Goal: Task Accomplishment & Management: Manage account settings

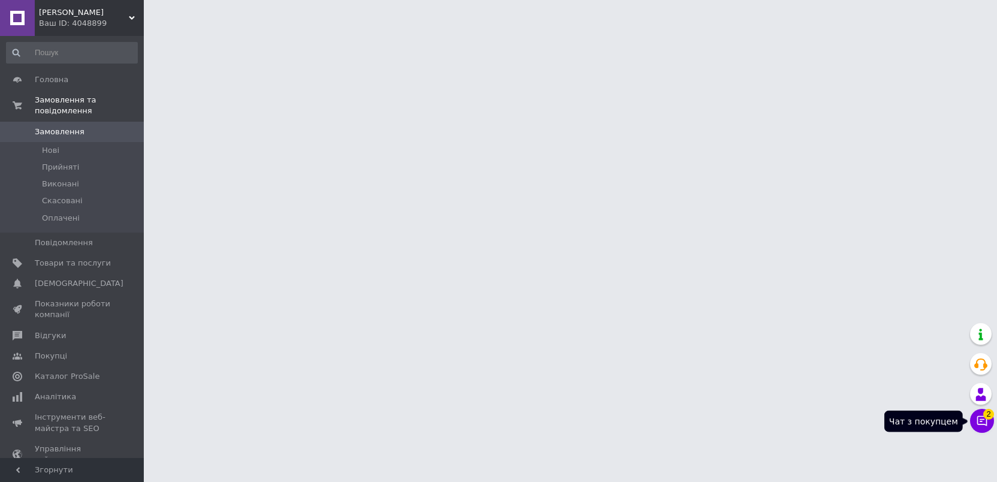
click at [984, 423] on icon at bounding box center [982, 421] width 12 height 12
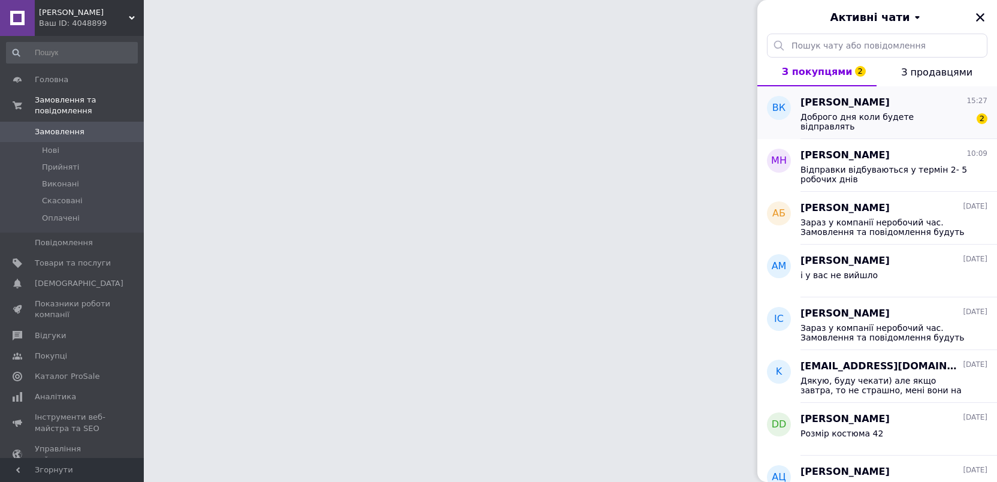
click at [900, 117] on span "Доброго дня коли будете відправлять" at bounding box center [886, 121] width 170 height 19
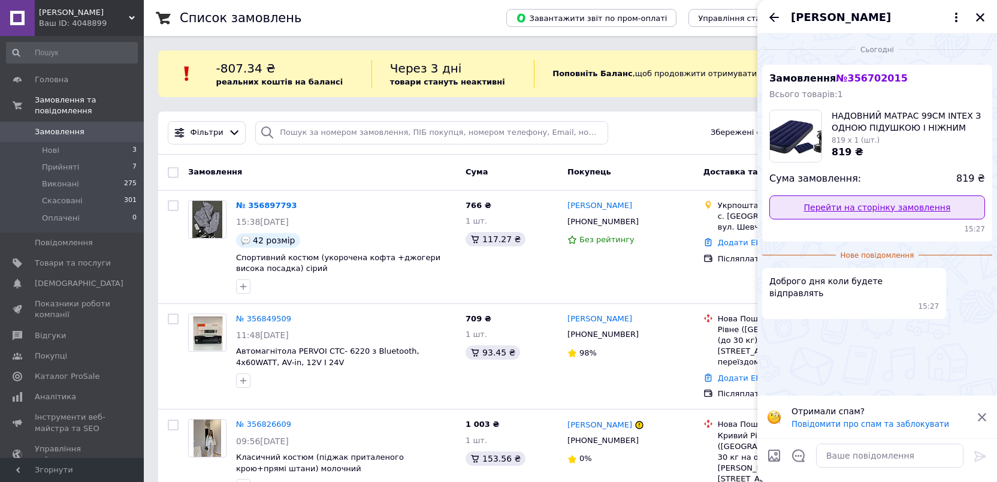
click at [902, 206] on link "Перейти на сторінку замовлення" at bounding box center [878, 207] width 216 height 24
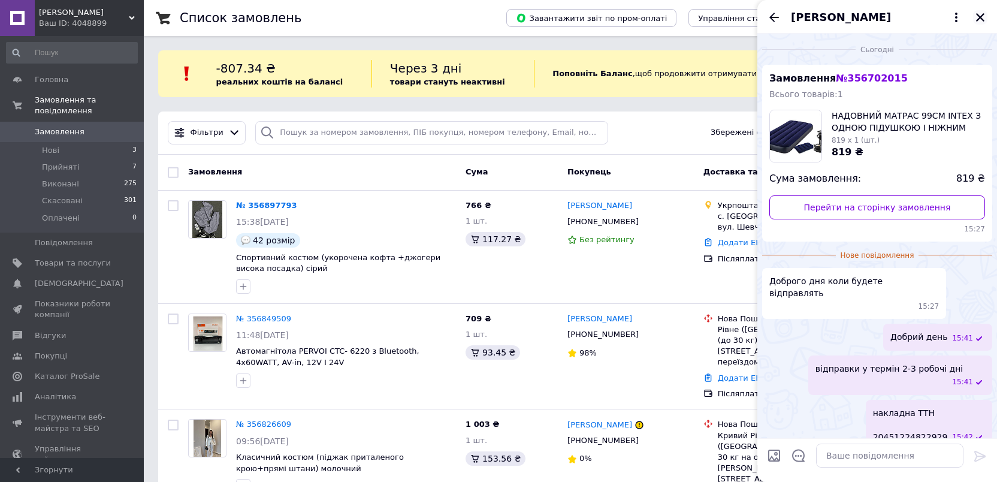
click at [986, 17] on icon "Закрити" at bounding box center [980, 17] width 11 height 11
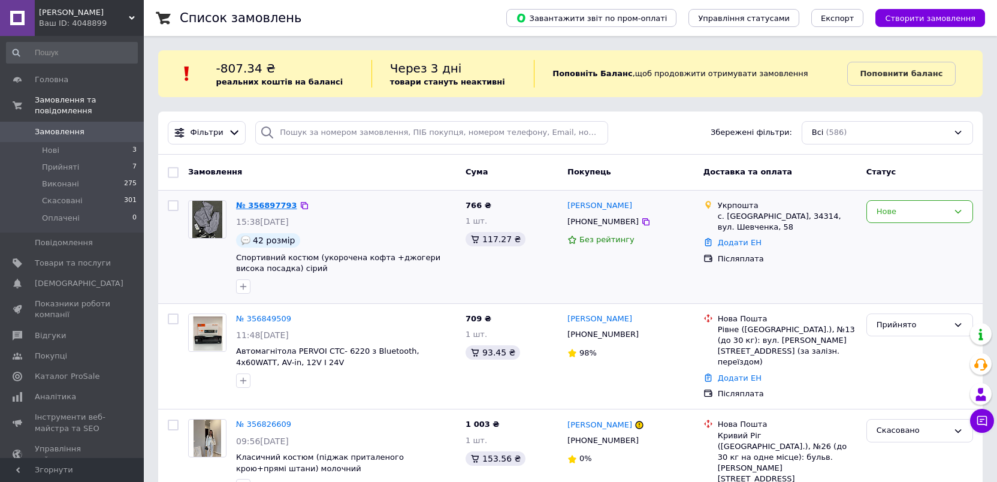
click at [248, 203] on link "№ 356897793" at bounding box center [266, 205] width 61 height 9
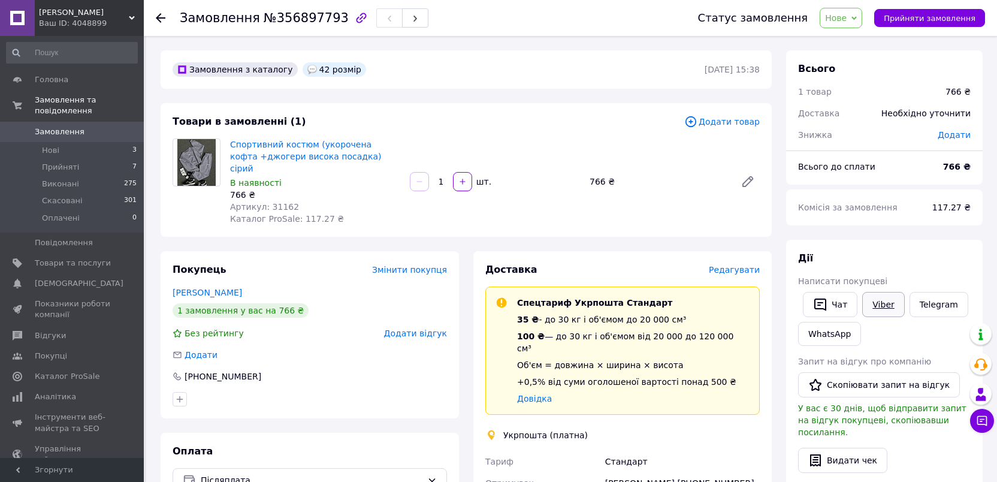
click at [879, 300] on link "Viber" at bounding box center [884, 304] width 42 height 25
copy span "356897793"
drag, startPoint x: 270, startPoint y: 17, endPoint x: 328, endPoint y: 31, distance: 60.3
click at [328, 25] on div "Замовлення №356897793" at bounding box center [264, 17] width 169 height 13
copy link "Спортивний костюм (укорочена кофта +джогери висока посадка) сірий"
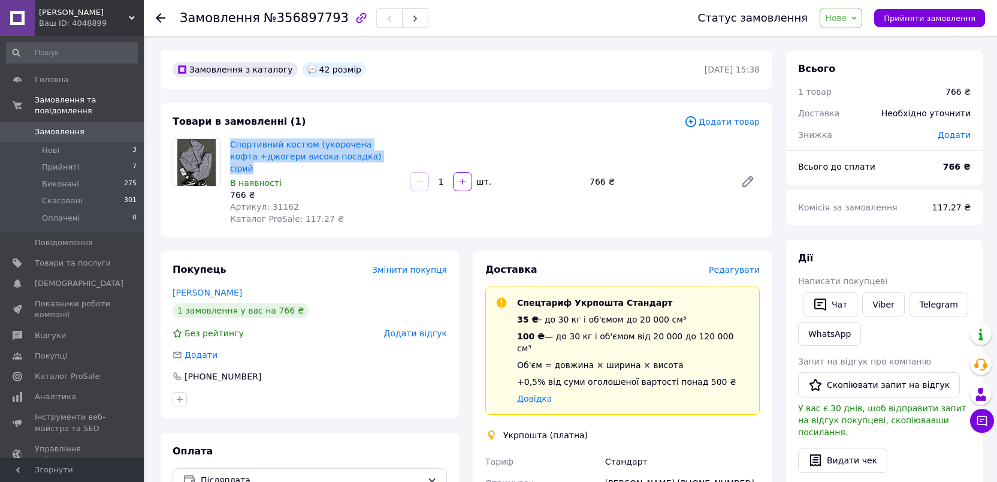
drag, startPoint x: 357, startPoint y: 157, endPoint x: 230, endPoint y: 144, distance: 128.4
click at [230, 144] on div "Спортивний костюм (укорочена кофта +джогери висока посадка) сірий В наявності 7…" at bounding box center [315, 181] width 180 height 91
click at [69, 110] on link "Замовлення та повідомлення" at bounding box center [72, 105] width 144 height 31
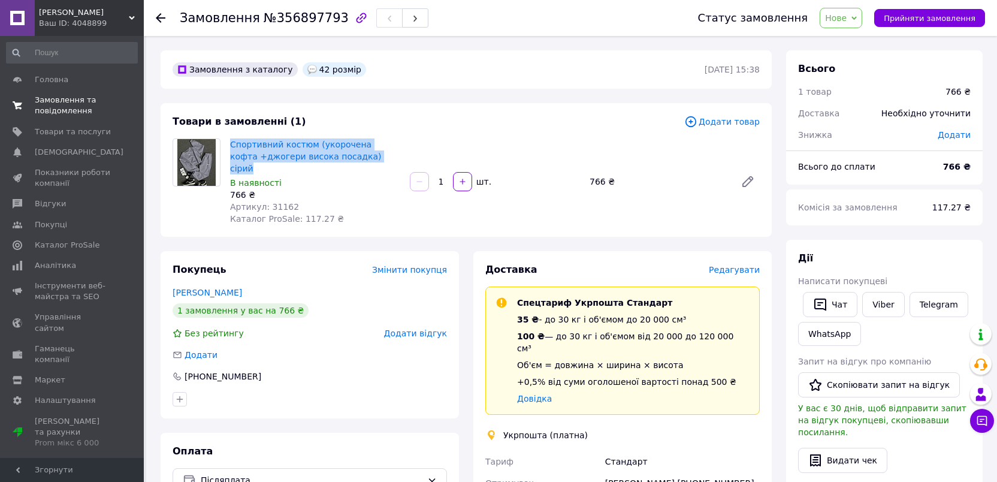
click at [71, 109] on span "Замовлення та повідомлення" at bounding box center [73, 106] width 76 height 22
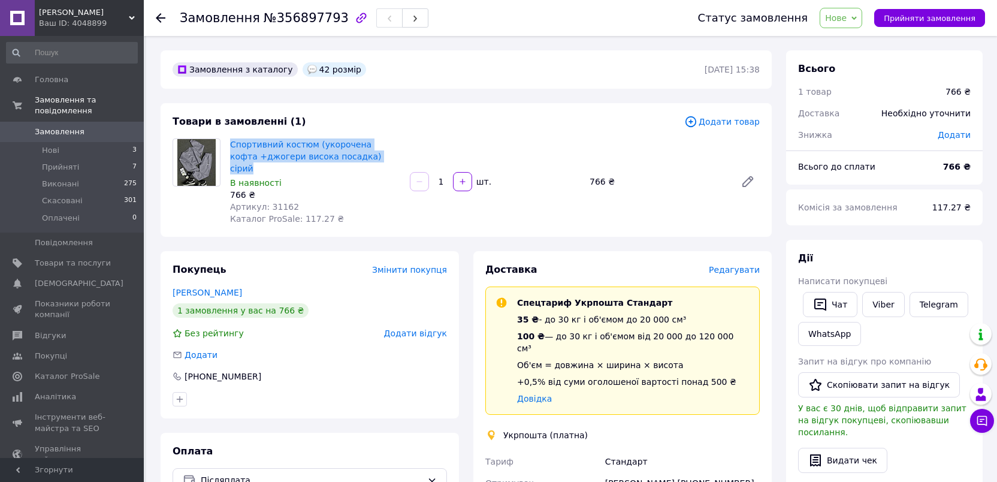
click at [65, 126] on span "Замовлення" at bounding box center [60, 131] width 50 height 11
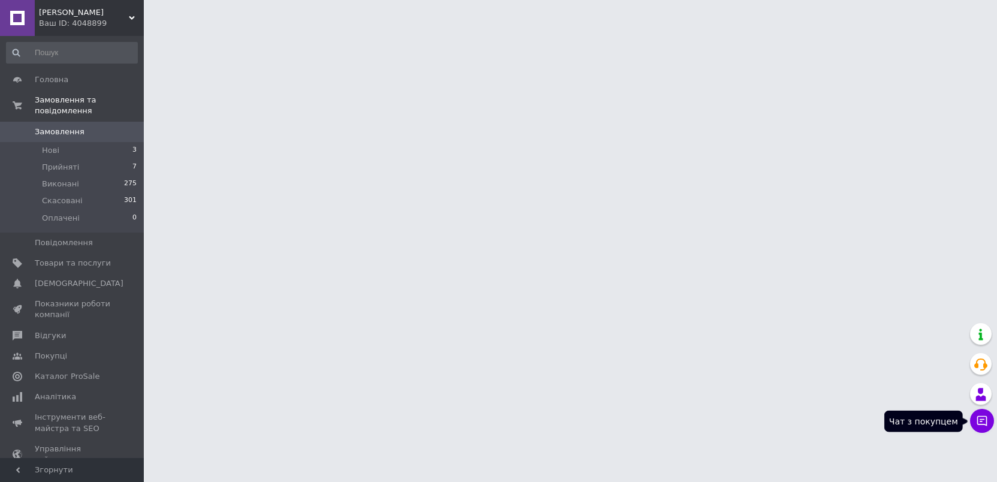
click at [978, 426] on icon at bounding box center [982, 421] width 12 height 12
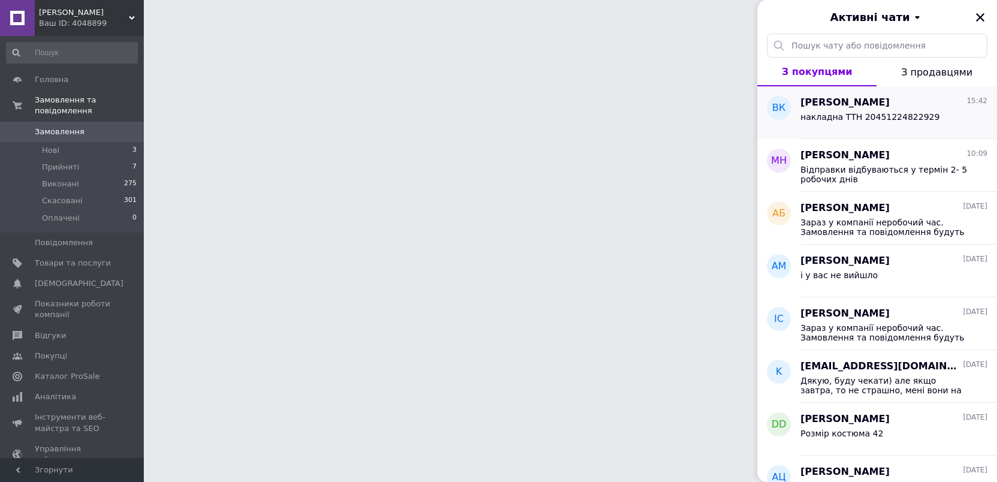
click at [960, 137] on div "Вікторія Кирпичова 15:42 накладна ТТН 20451224822929" at bounding box center [899, 112] width 197 height 53
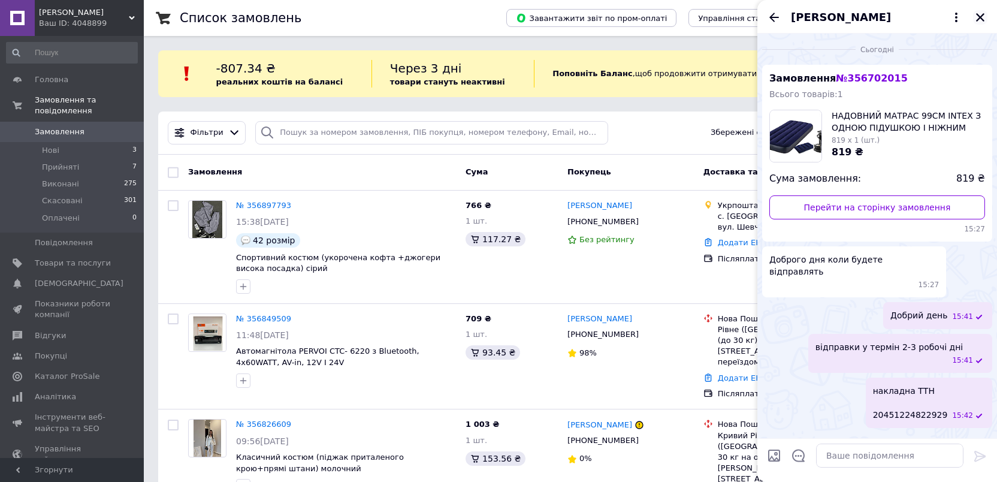
click at [981, 19] on icon "Закрити" at bounding box center [980, 17] width 8 height 8
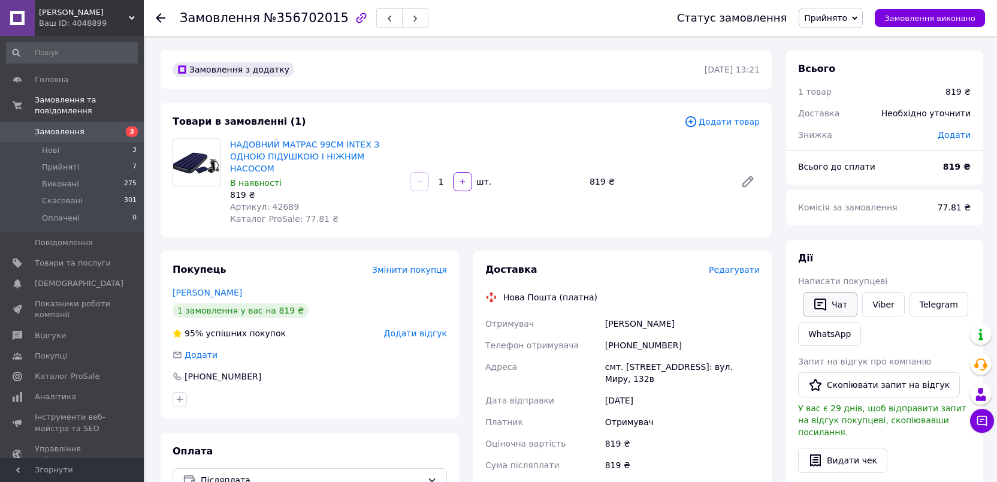
click at [845, 304] on button "Чат" at bounding box center [830, 304] width 55 height 25
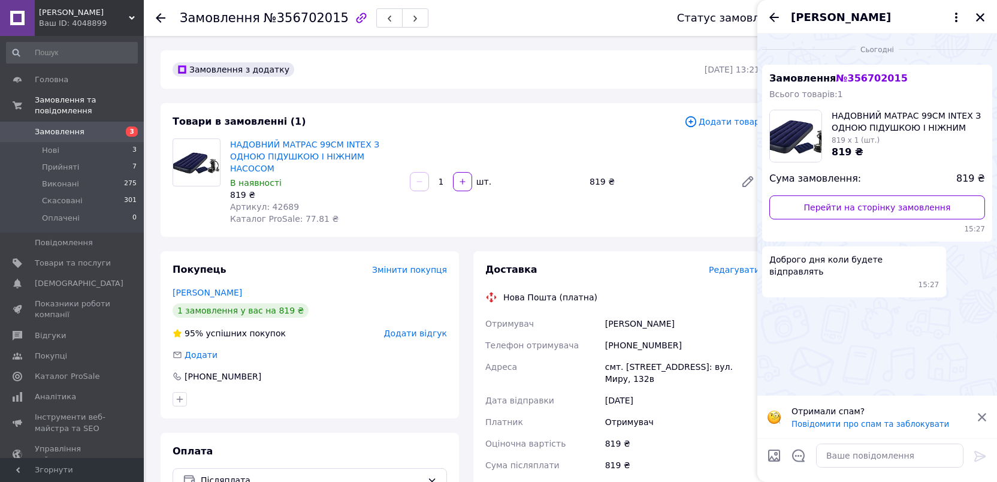
click at [984, 416] on icon at bounding box center [982, 417] width 11 height 11
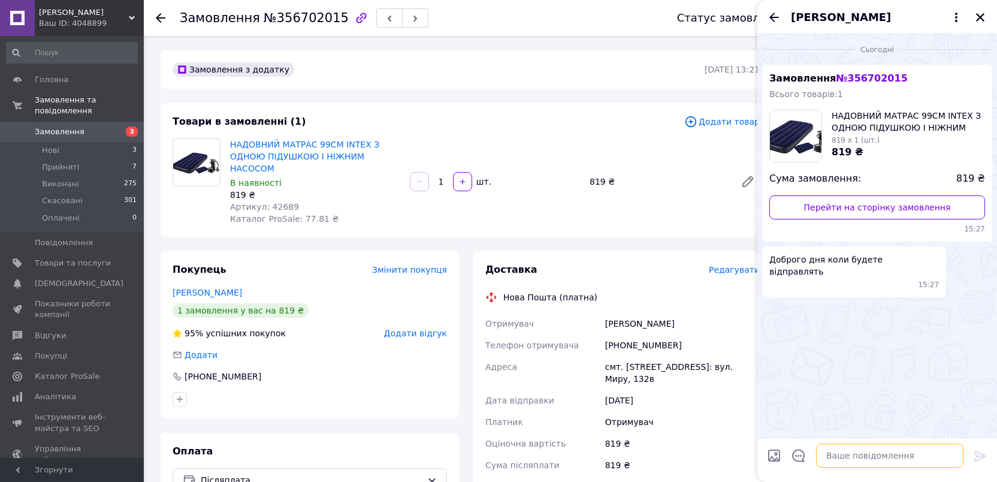
click at [845, 458] on textarea at bounding box center [889, 456] width 147 height 24
type textarea "Добрий день"
type textarea "відправки у термін 2-3 робочі дні"
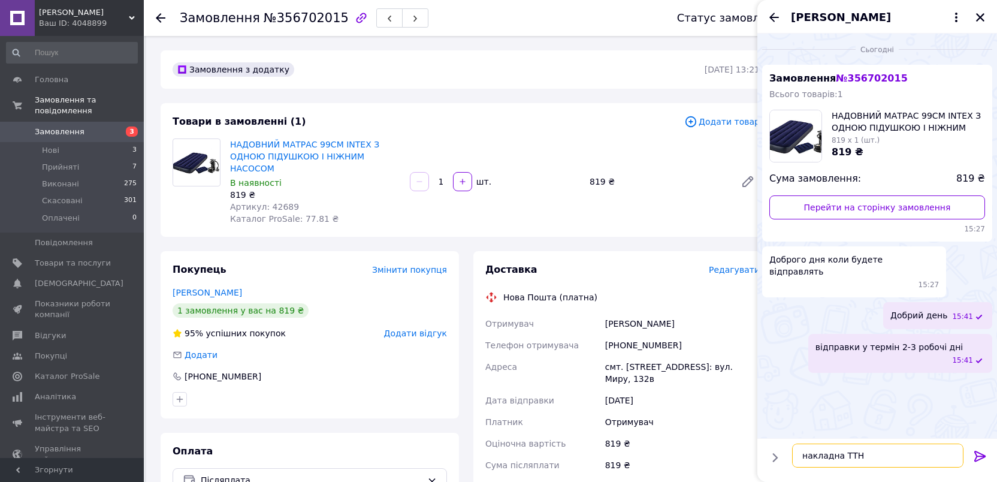
scroll to position [22, 0]
paste textarea "20451224822929"
type textarea "накладна ТТН 20451224822929"
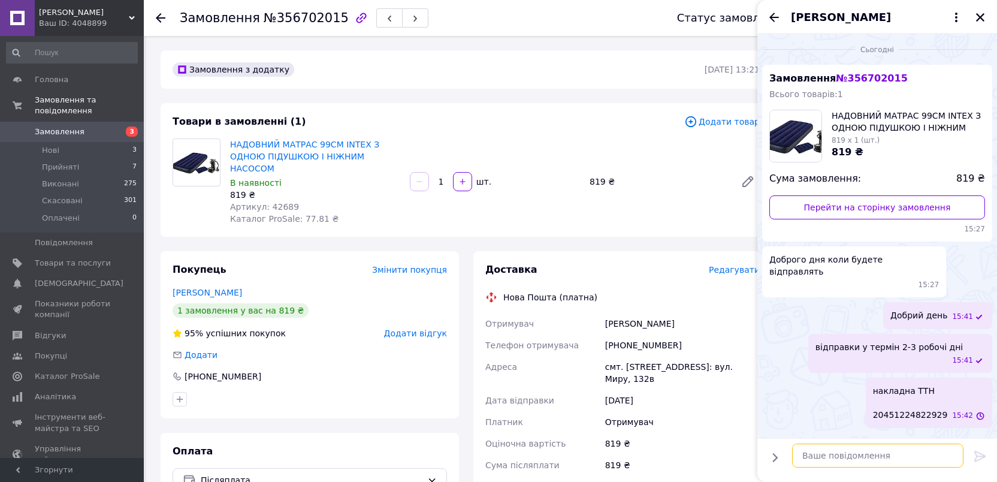
scroll to position [0, 0]
click at [978, 15] on icon "Закрити" at bounding box center [980, 17] width 8 height 8
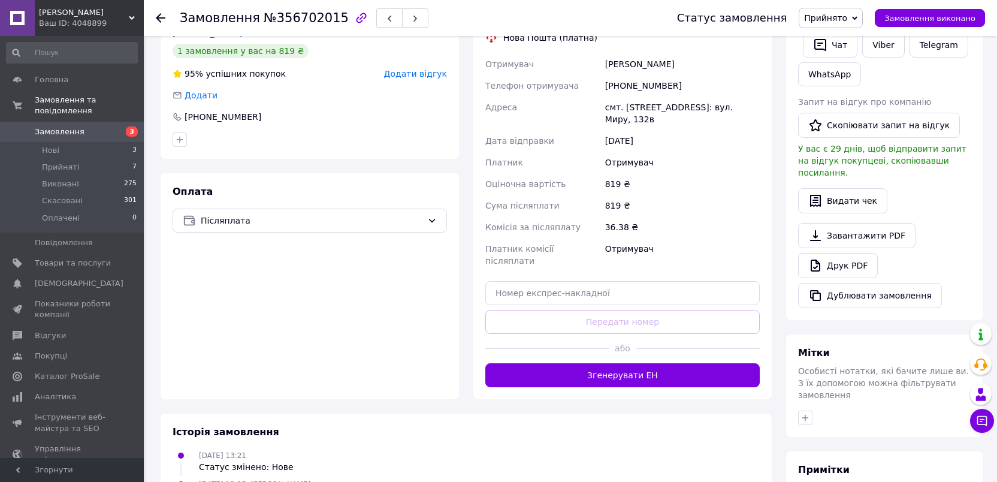
scroll to position [312, 0]
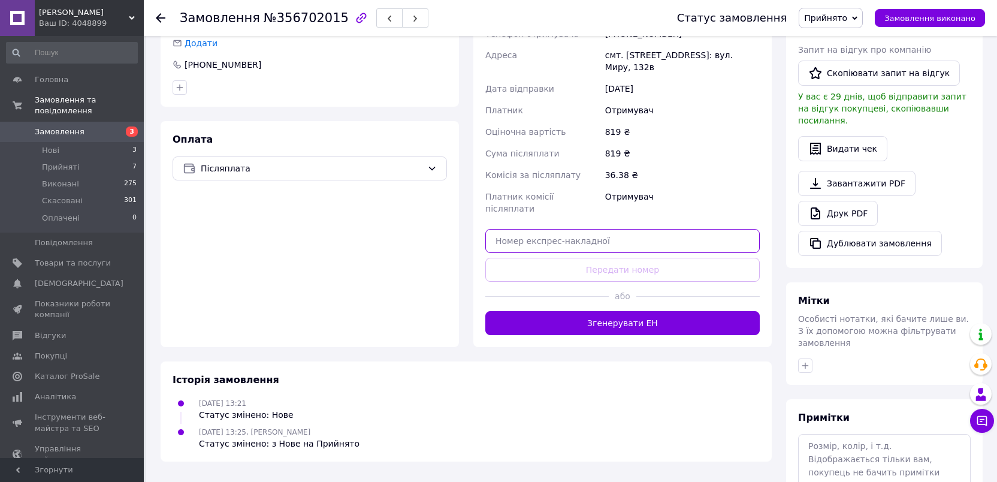
click at [664, 229] on input "text" at bounding box center [623, 241] width 275 height 24
paste input "20451224822929"
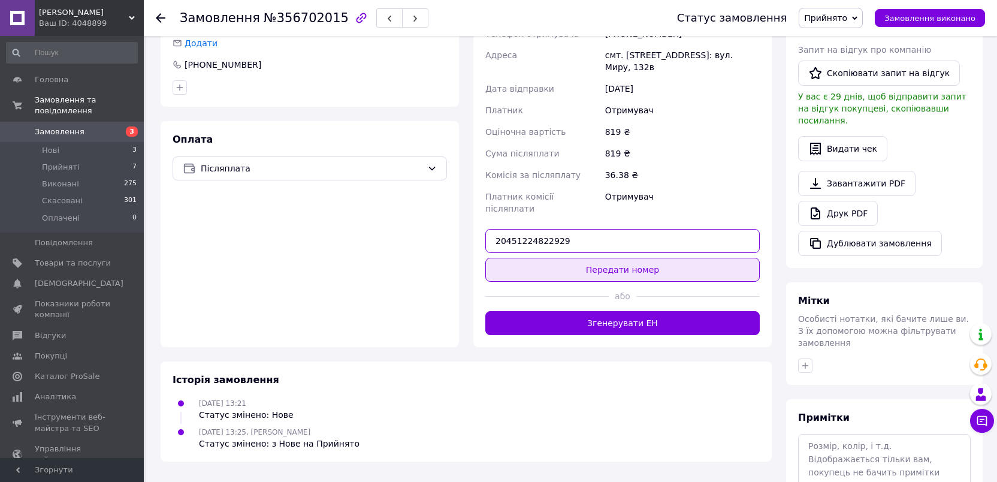
type input "20451224822929"
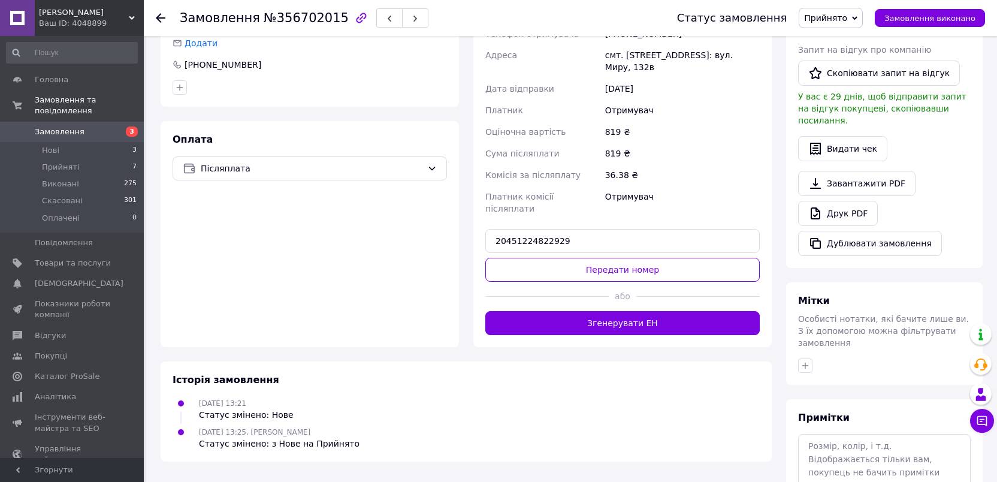
click at [680, 258] on button "Передати номер" at bounding box center [623, 270] width 275 height 24
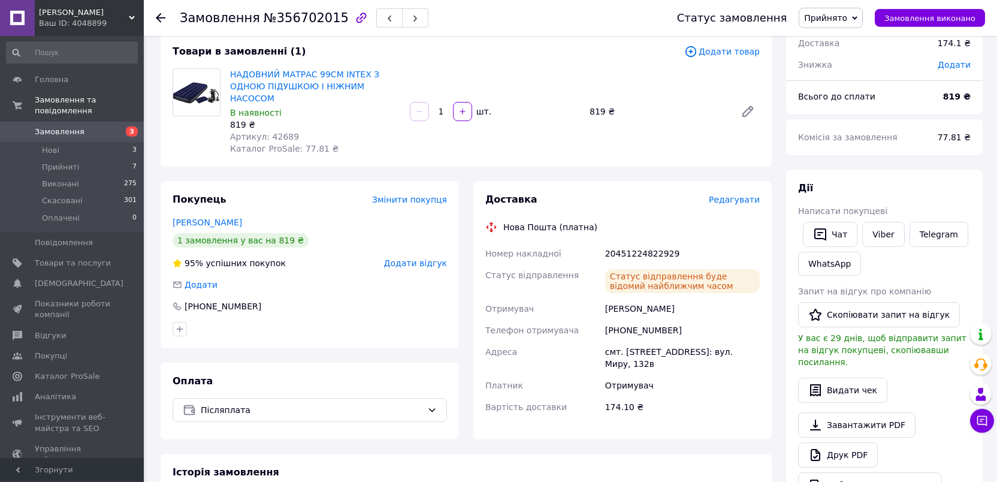
scroll to position [0, 0]
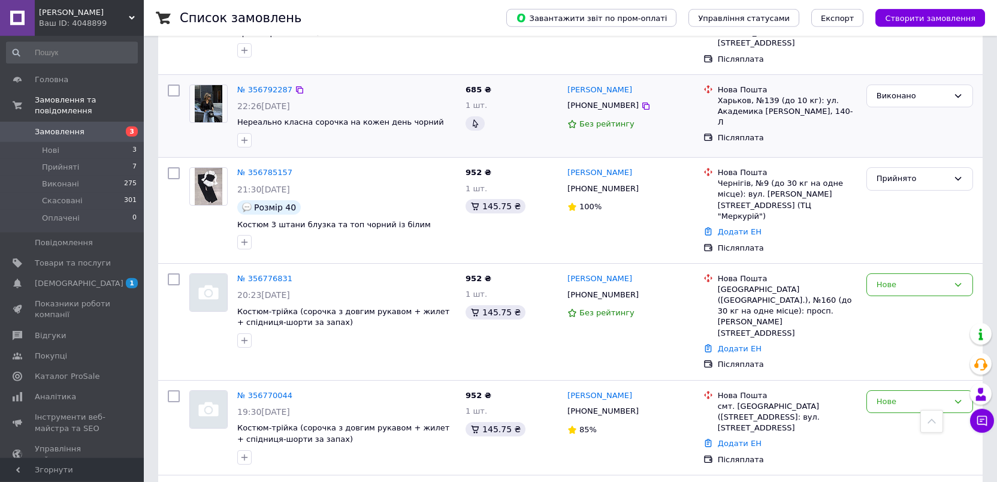
scroll to position [436, 0]
click at [911, 395] on div "Нове" at bounding box center [913, 401] width 72 height 13
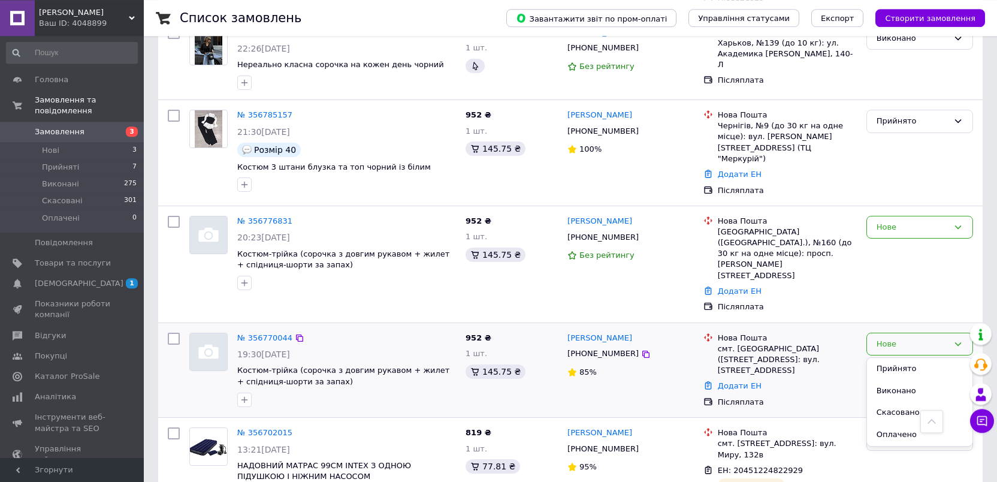
scroll to position [499, 0]
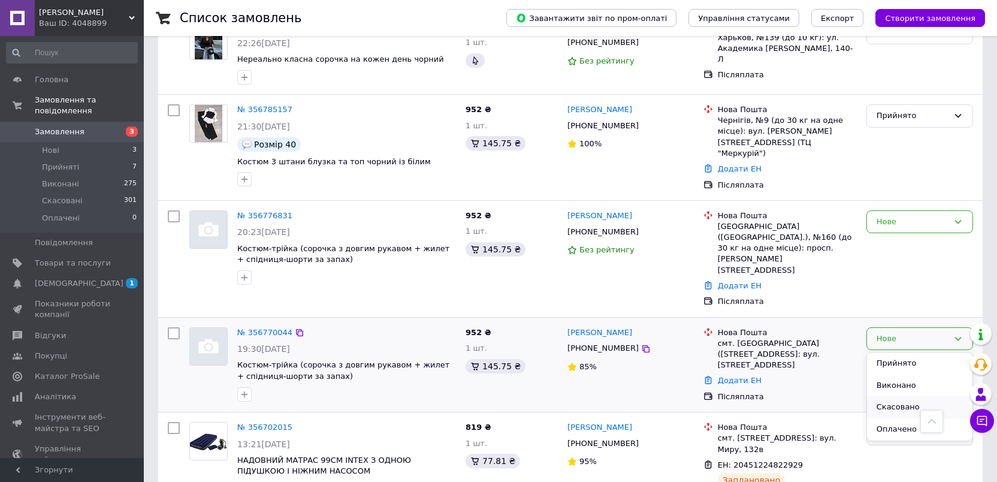
click at [914, 396] on li "Скасовано" at bounding box center [920, 407] width 106 height 22
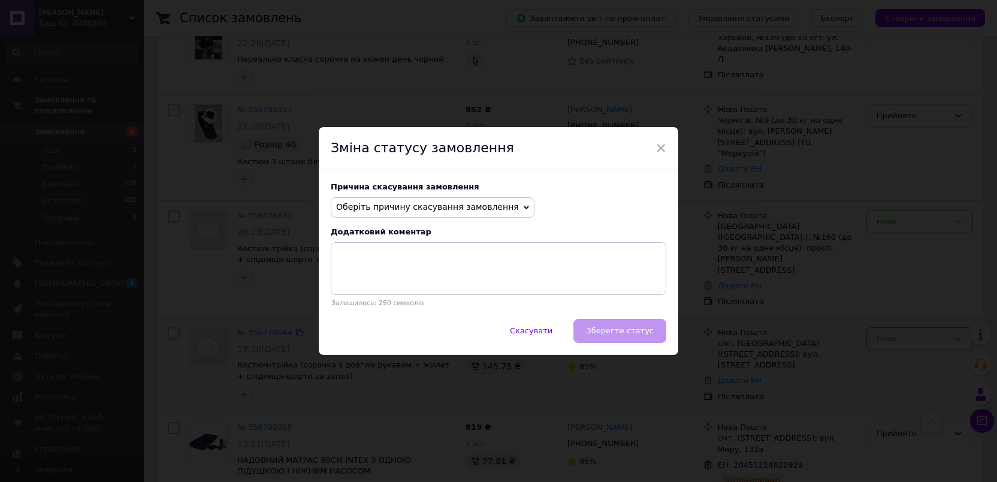
click at [496, 214] on span "Оберіть причину скасування замовлення" at bounding box center [433, 207] width 204 height 20
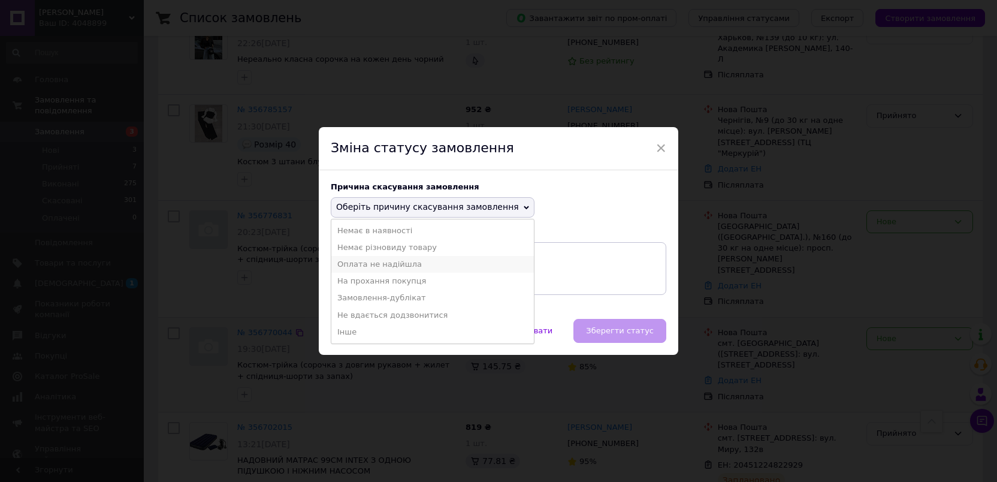
click at [448, 264] on li "Оплата не надійшла" at bounding box center [432, 264] width 203 height 17
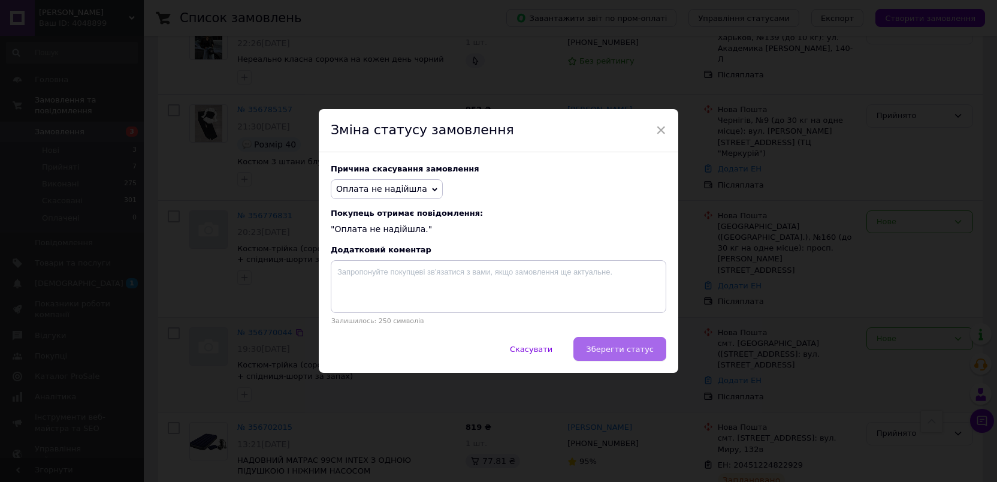
click at [618, 343] on button "Зберегти статус" at bounding box center [620, 349] width 93 height 24
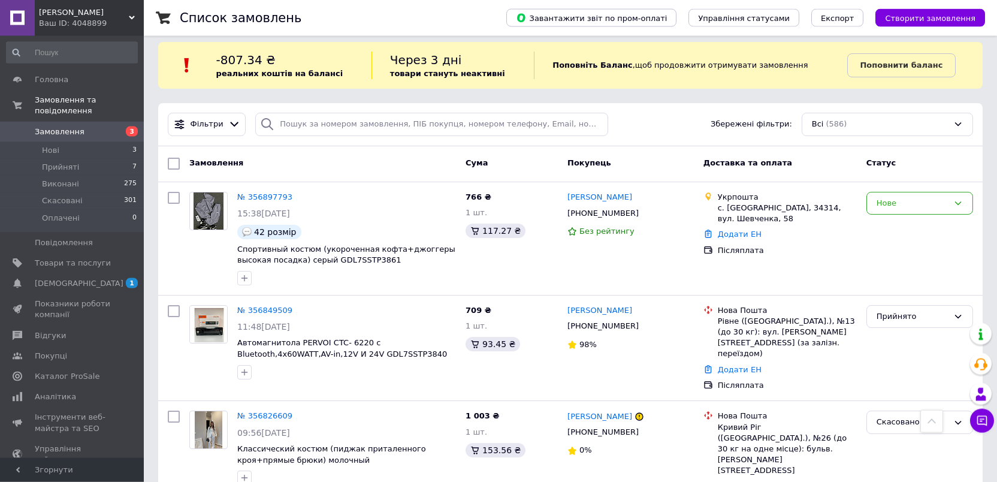
scroll to position [0, 0]
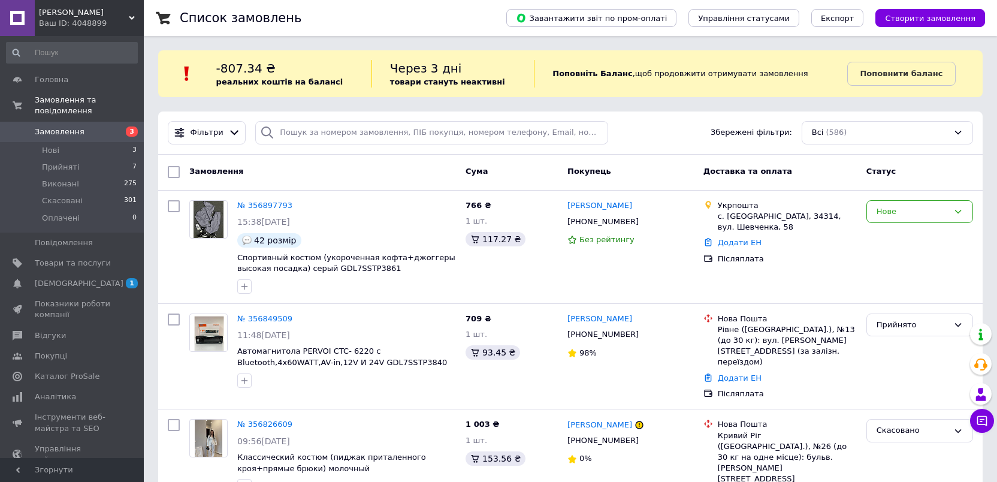
click at [110, 122] on link "Замовлення 3" at bounding box center [72, 132] width 144 height 20
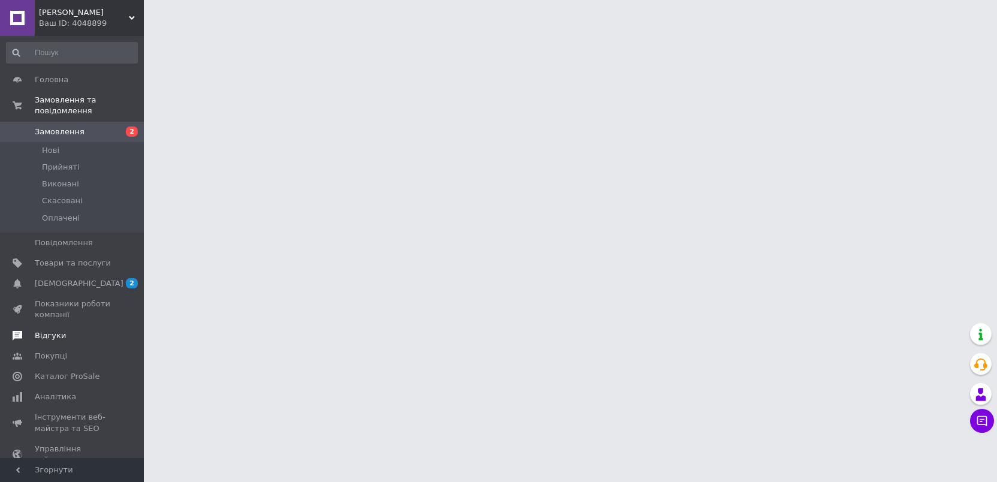
click at [57, 330] on span "Відгуки" at bounding box center [50, 335] width 31 height 11
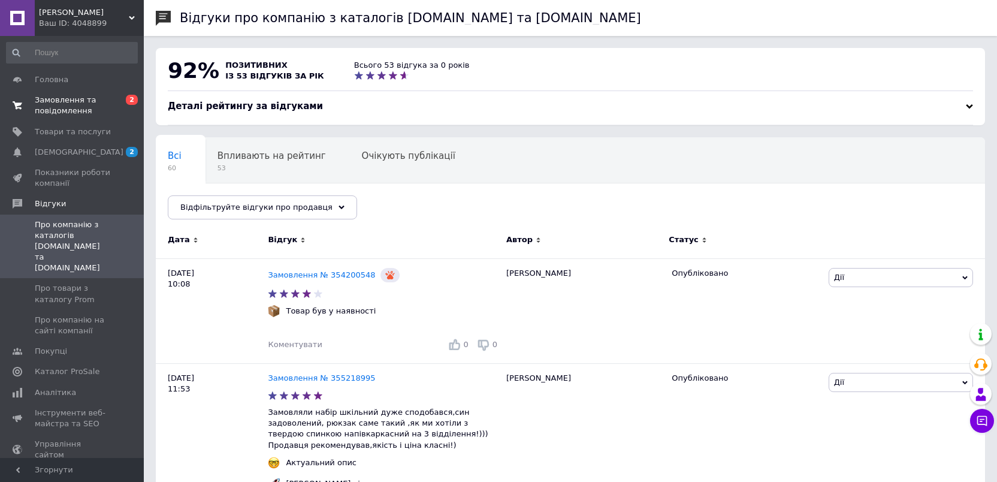
click at [80, 109] on span "Замовлення та повідомлення" at bounding box center [73, 106] width 76 height 22
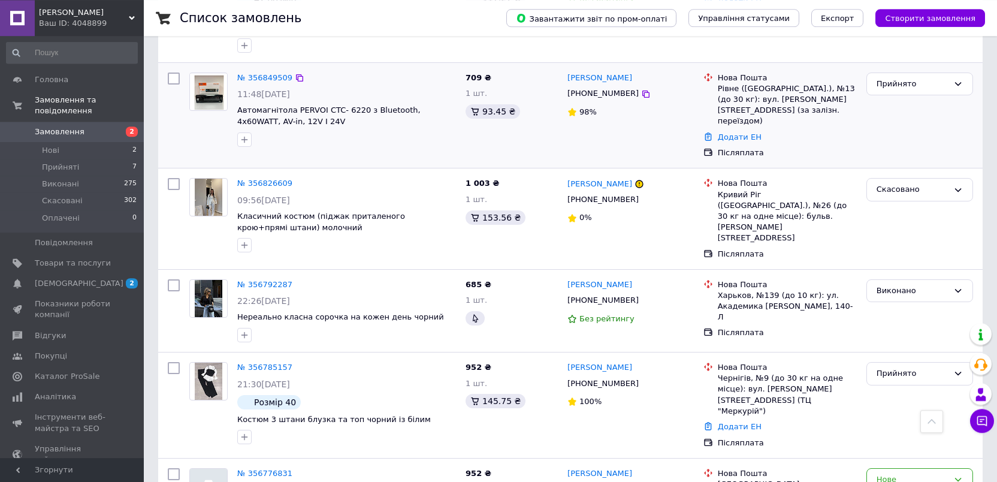
scroll to position [125, 0]
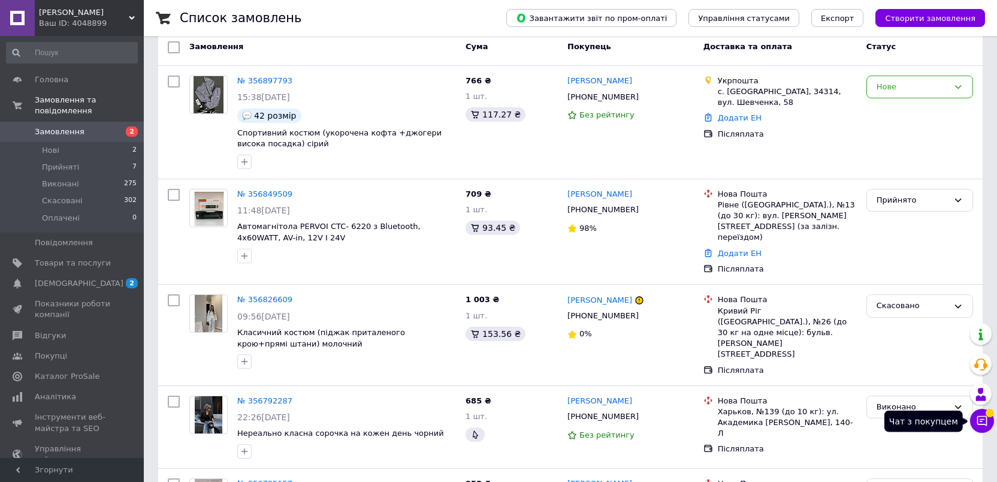
click at [982, 426] on icon at bounding box center [982, 421] width 12 height 12
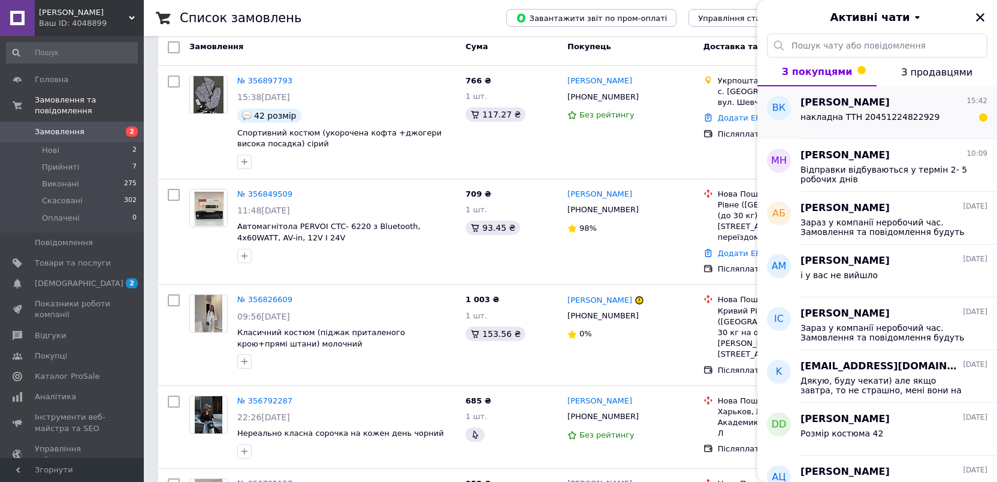
click at [970, 118] on div "накладна ТТН 20451224822929" at bounding box center [894, 119] width 187 height 19
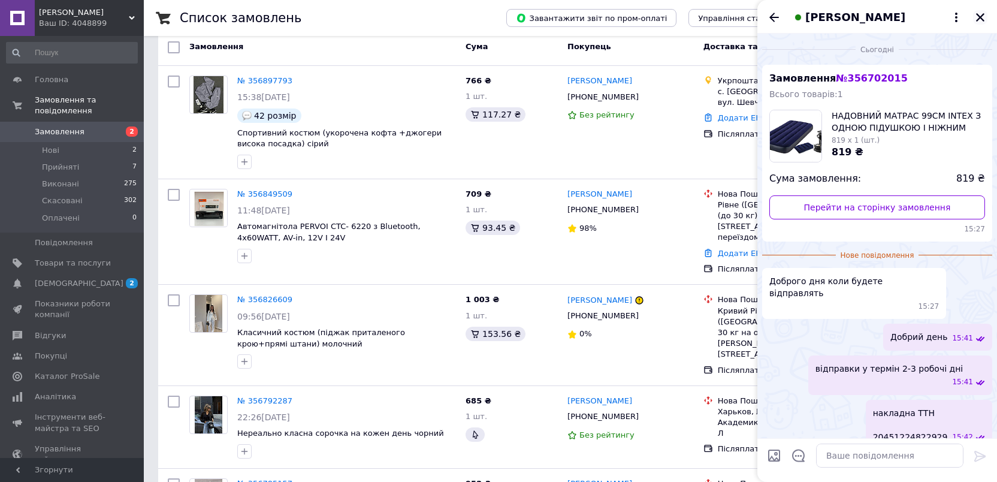
click at [980, 17] on icon "Закрити" at bounding box center [980, 17] width 8 height 8
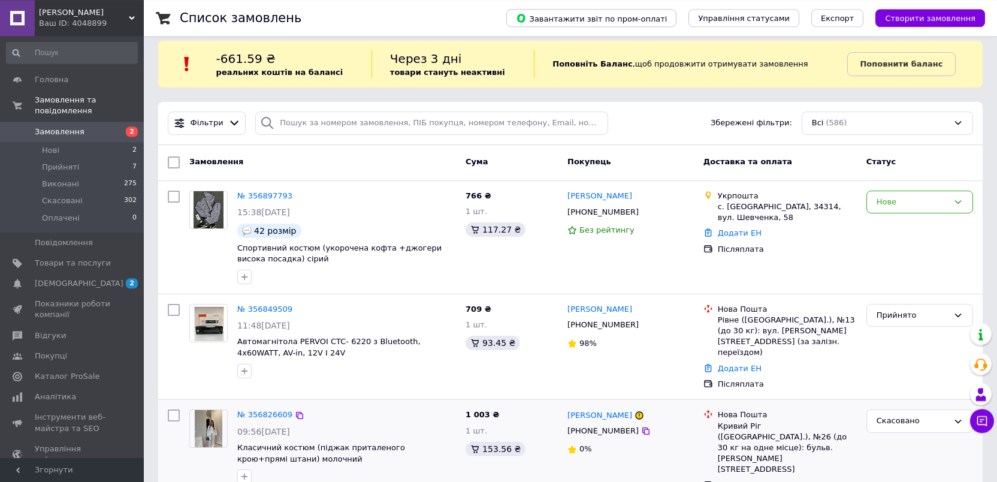
scroll to position [0, 0]
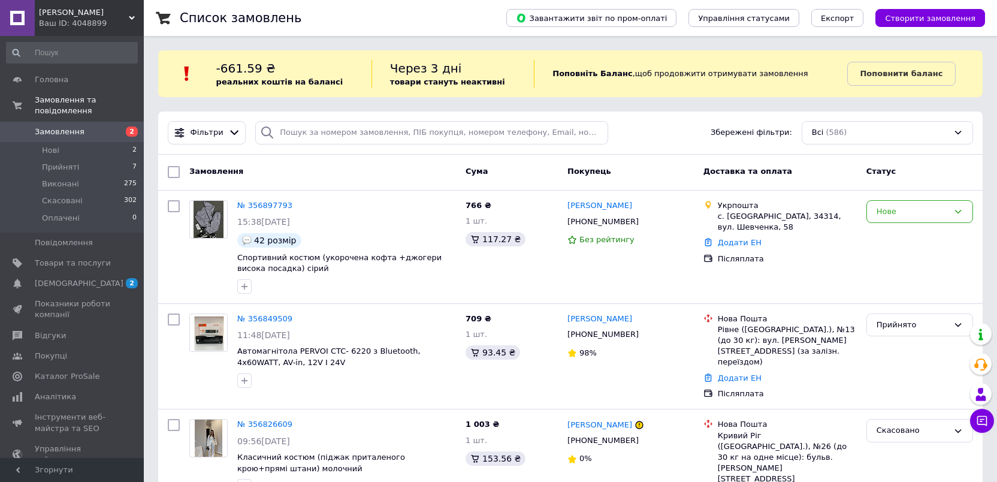
click at [633, 131] on div "Фільтри Збережені фільтри: Всі (586)" at bounding box center [570, 132] width 815 height 23
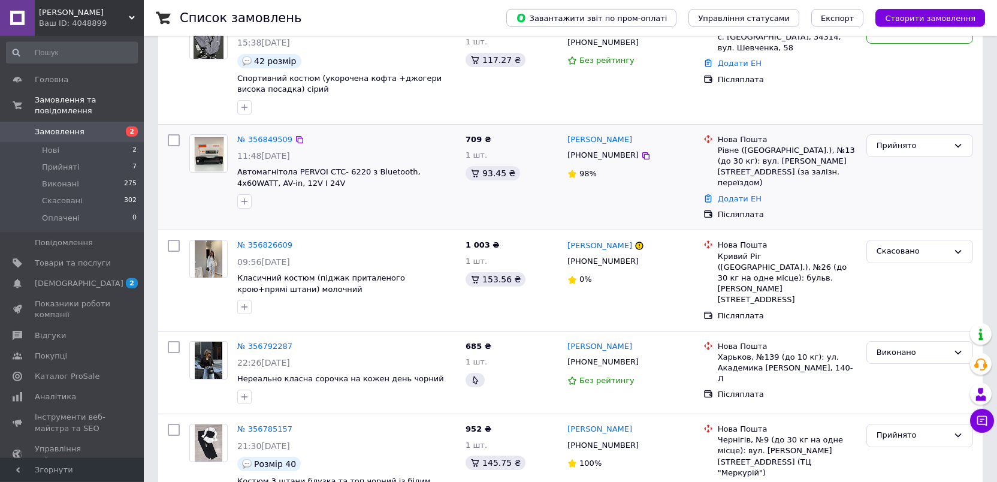
scroll to position [187, 0]
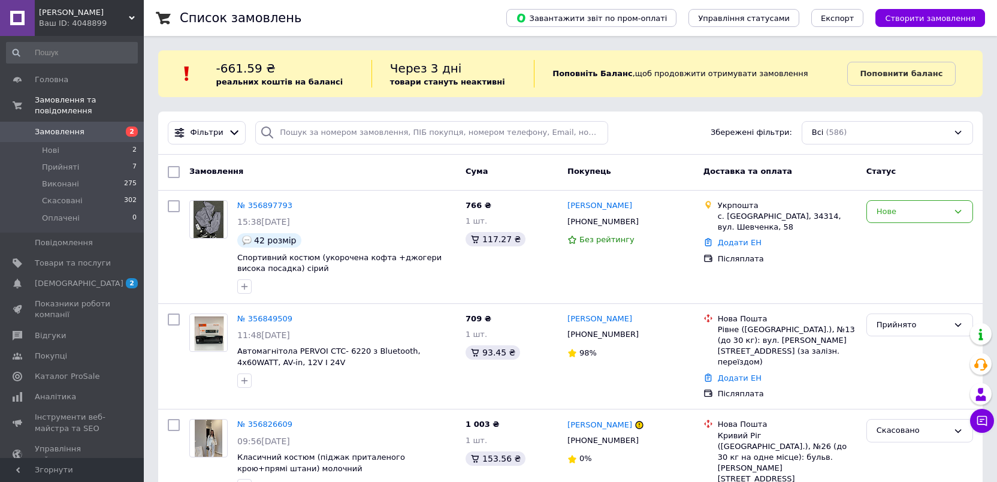
click at [68, 126] on span "Замовлення" at bounding box center [60, 131] width 50 height 11
click at [656, 138] on div "Фільтри Збережені фільтри: Всі (586)" at bounding box center [570, 132] width 815 height 23
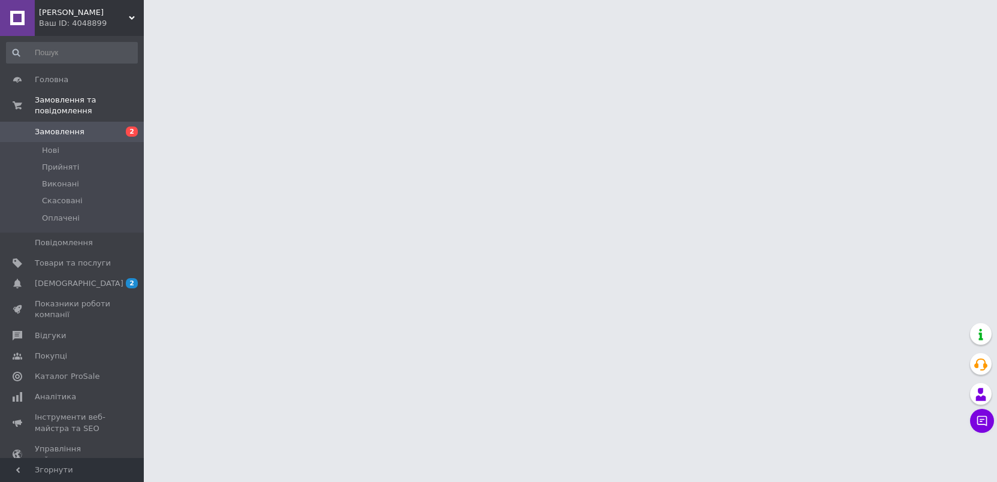
click at [634, 30] on html "[PERSON_NAME] ID: 4048899 Сайт [PERSON_NAME] покупця Перевірити стан системи Ст…" at bounding box center [498, 15] width 997 height 30
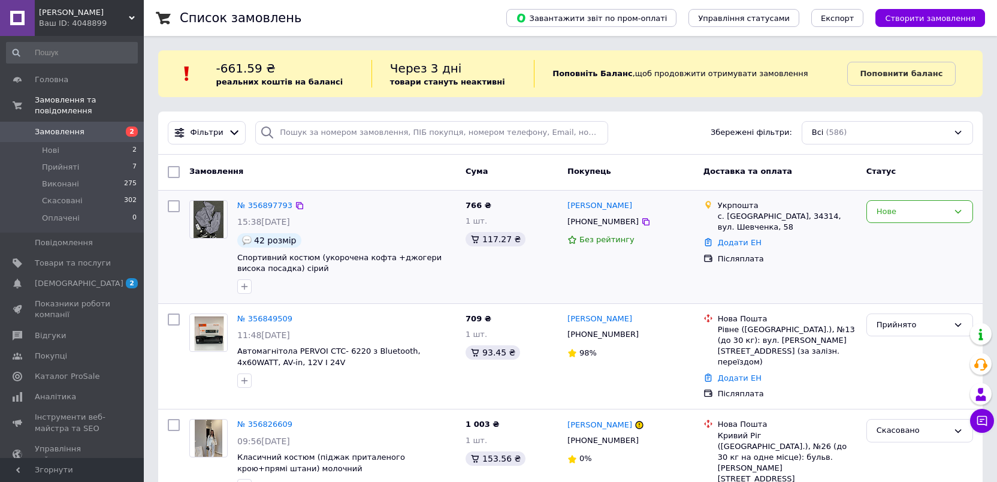
click at [257, 211] on div "№ 356897793" at bounding box center [265, 206] width 58 height 14
click at [259, 209] on link "№ 356897793" at bounding box center [264, 205] width 55 height 9
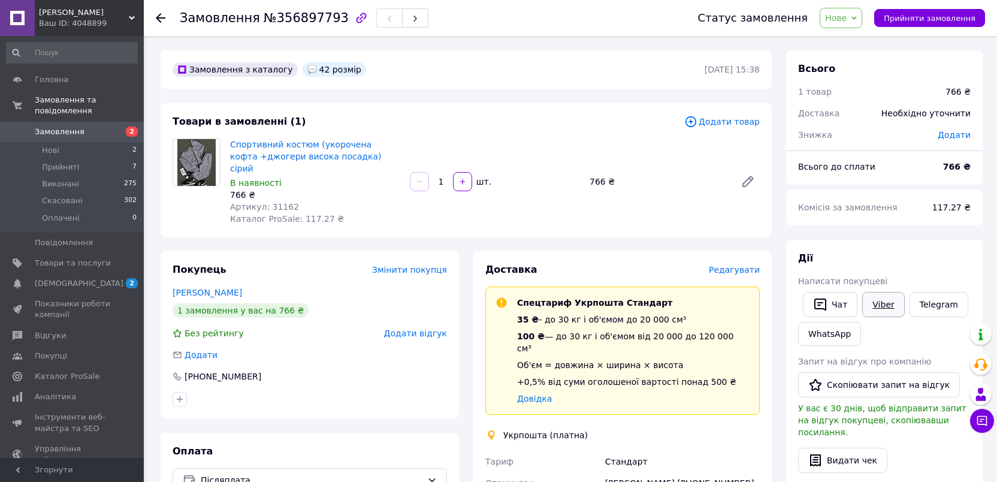
click at [880, 307] on link "Viber" at bounding box center [884, 304] width 42 height 25
